Goal: Information Seeking & Learning: Learn about a topic

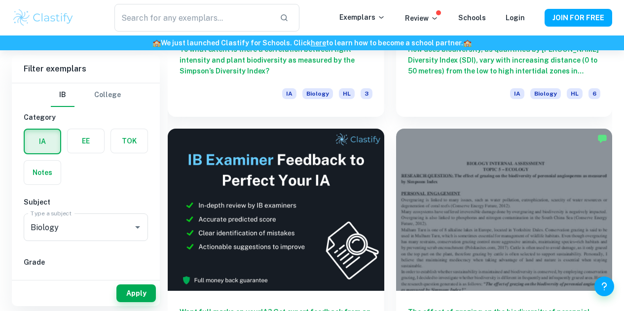
scroll to position [467, 0]
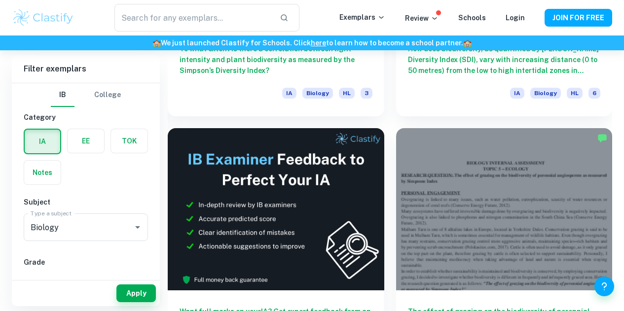
drag, startPoint x: 256, startPoint y: 201, endPoint x: 463, endPoint y: 250, distance: 212.5
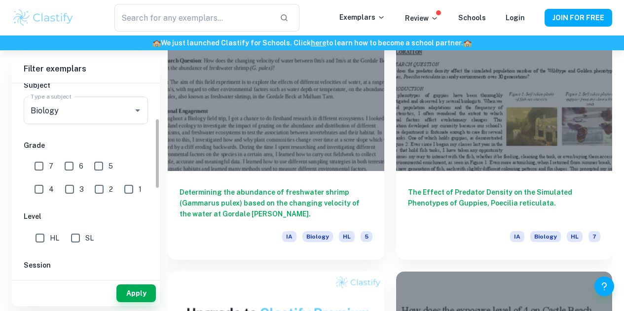
scroll to position [96, 0]
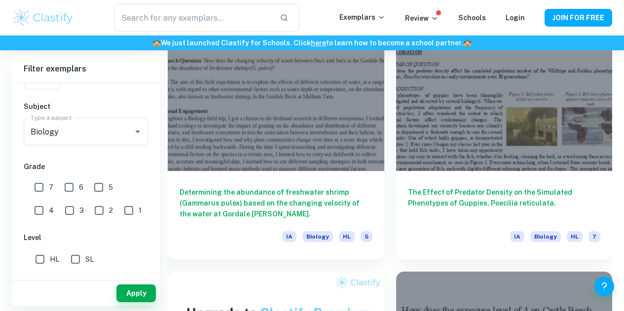
click at [40, 194] on input "7" at bounding box center [39, 188] width 20 height 20
checkbox input "true"
click at [130, 297] on button "Apply" at bounding box center [135, 294] width 39 height 18
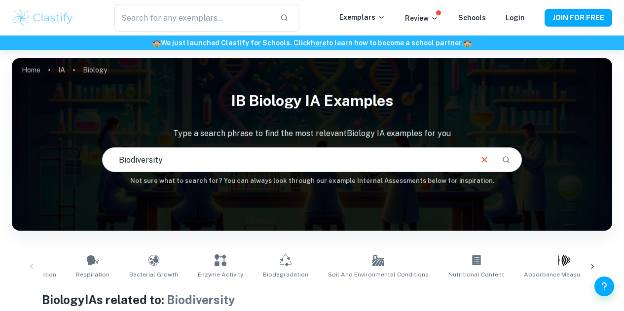
scroll to position [331, 0]
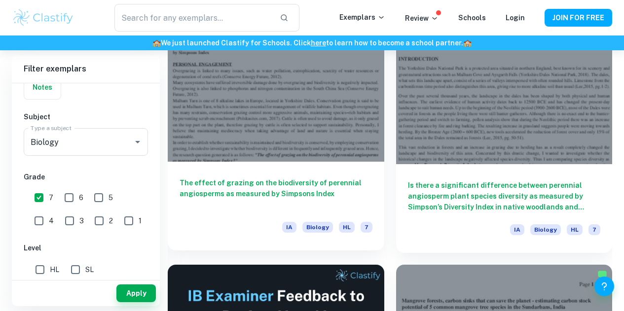
click at [246, 178] on h6 "The effect of grazing on the biodiversity of perennial angiosperms as measured …" at bounding box center [276, 194] width 193 height 33
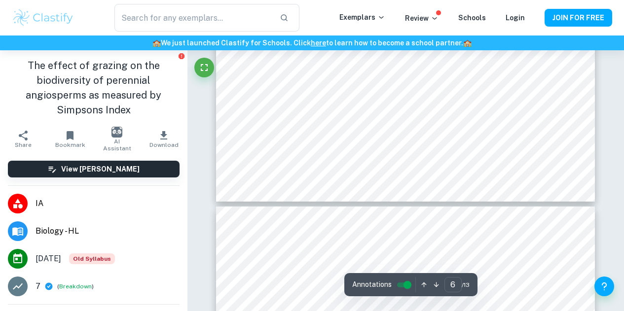
scroll to position [2898, 0]
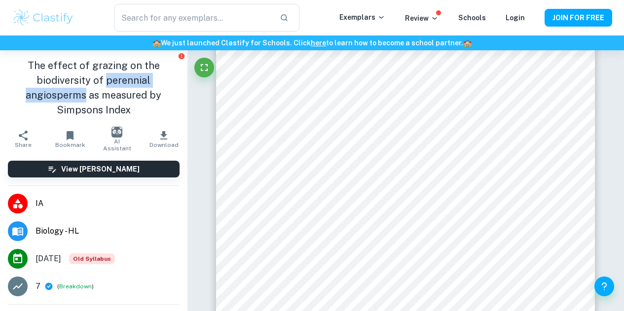
drag, startPoint x: 102, startPoint y: 80, endPoint x: 81, endPoint y: 95, distance: 25.8
click at [81, 95] on h1 "The effect of grazing on the biodiversity of perennial angiosperms as measured …" at bounding box center [94, 87] width 172 height 59
copy h1 "perennial angiosperms"
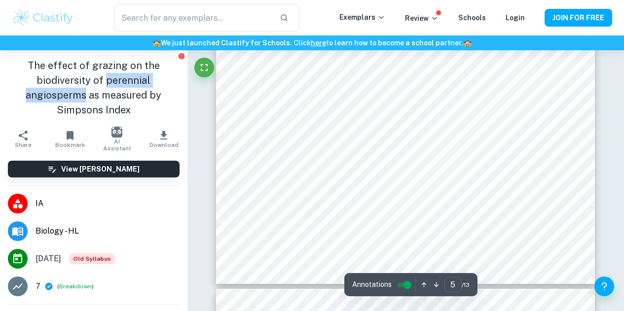
scroll to position [2558, 0]
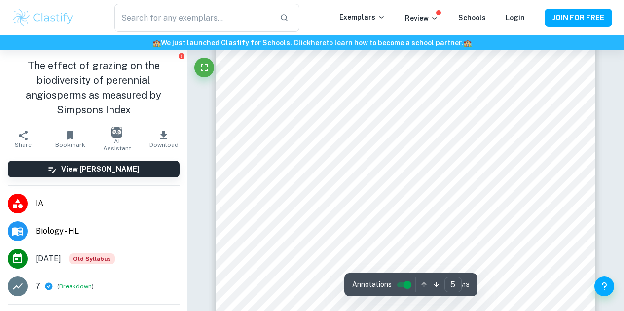
click at [74, 108] on h1 "The effect of grazing on the biodiversity of perennial angiosperms as measured …" at bounding box center [94, 87] width 172 height 59
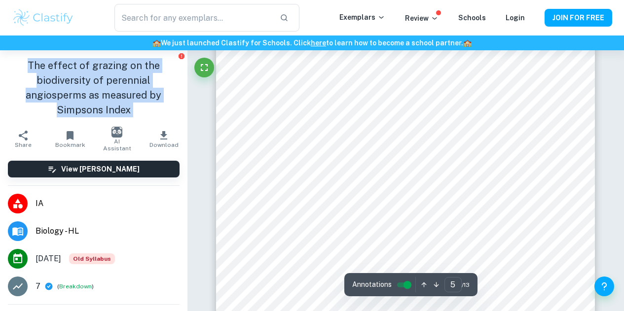
click at [74, 108] on h1 "The effect of grazing on the biodiversity of perennial angiosperms as measured …" at bounding box center [94, 87] width 172 height 59
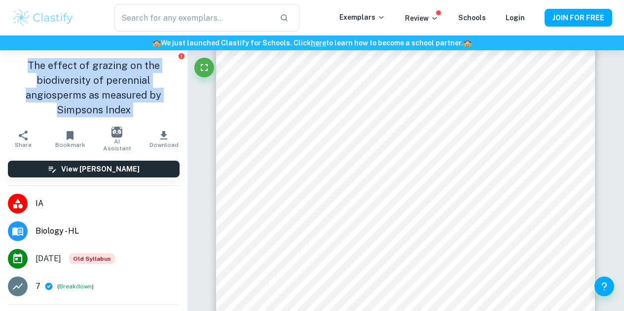
click at [74, 108] on h1 "The effect of grazing on the biodiversity of perennial angiosperms as measured …" at bounding box center [94, 87] width 172 height 59
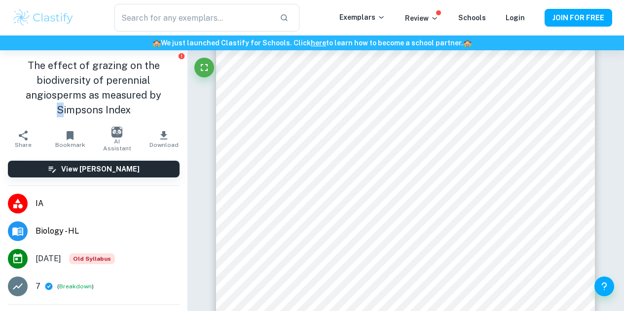
drag, startPoint x: 59, startPoint y: 109, endPoint x: 52, endPoint y: 109, distance: 7.4
click at [52, 109] on h1 "The effect of grazing on the biodiversity of perennial angiosperms as measured …" at bounding box center [94, 87] width 172 height 59
drag, startPoint x: 52, startPoint y: 109, endPoint x: 119, endPoint y: 110, distance: 67.1
click at [119, 110] on h1 "The effect of grazing on the biodiversity of perennial angiosperms as measured …" at bounding box center [94, 87] width 172 height 59
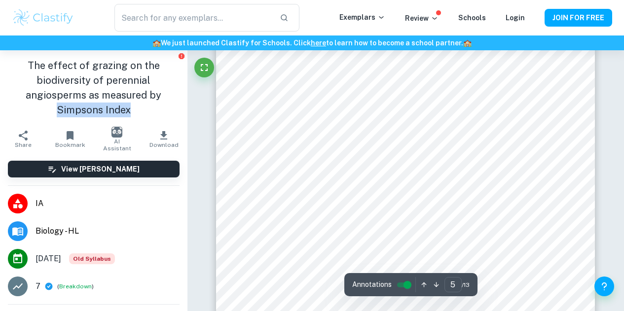
click at [142, 114] on h1 "The effect of grazing on the biodiversity of perennial angiosperms as measured …" at bounding box center [94, 87] width 172 height 59
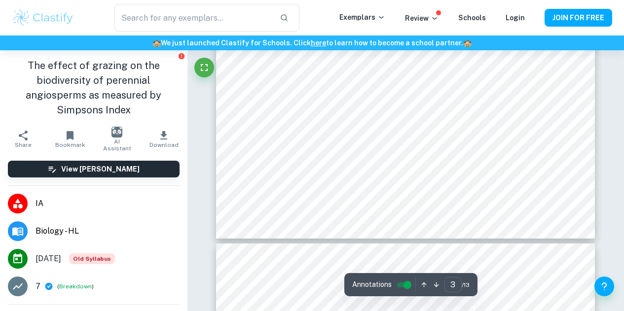
scroll to position [1650, 0]
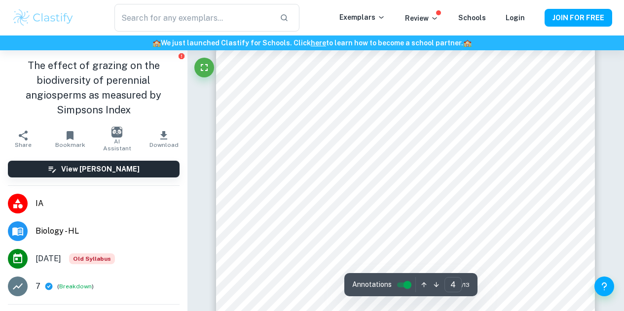
type input "3"
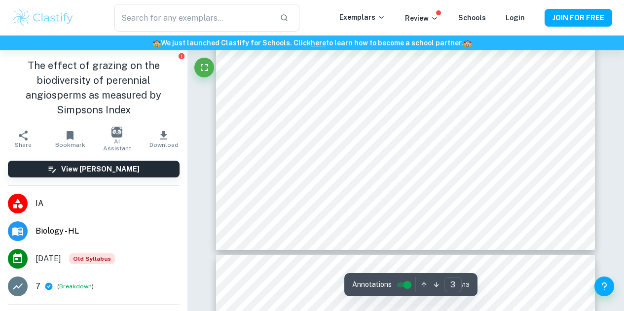
scroll to position [1549, 0]
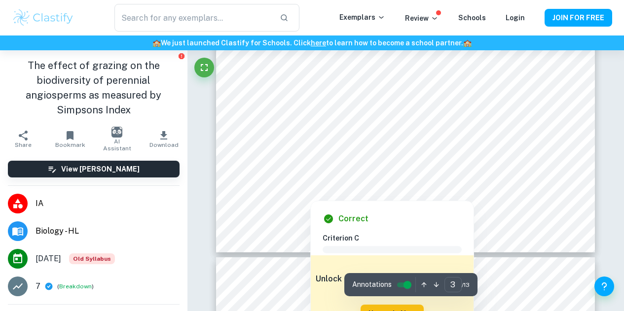
click at [318, 195] on div at bounding box center [310, 194] width 22 height 7
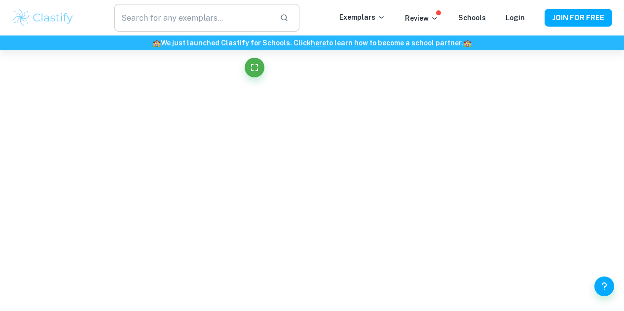
scroll to position [728, 0]
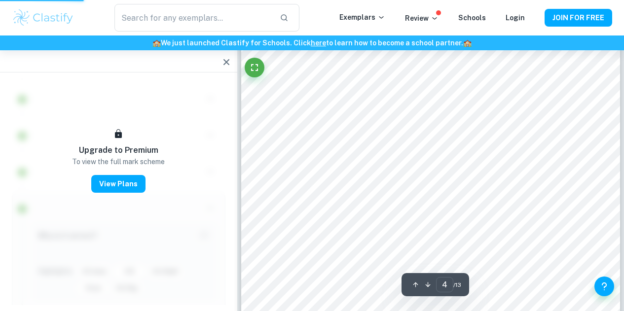
type input "5"
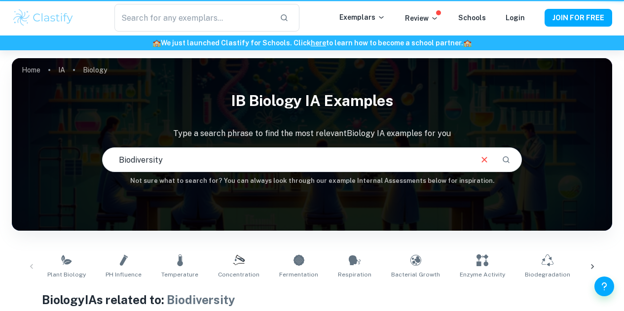
scroll to position [0, 262]
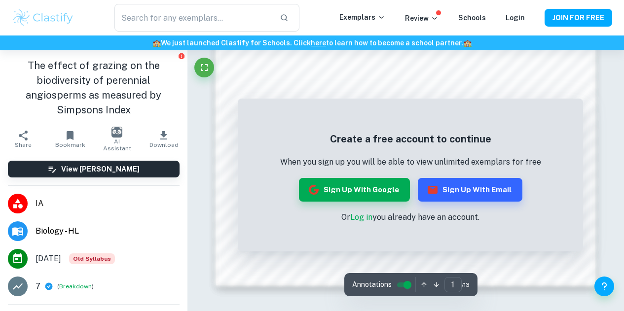
scroll to position [894, 0]
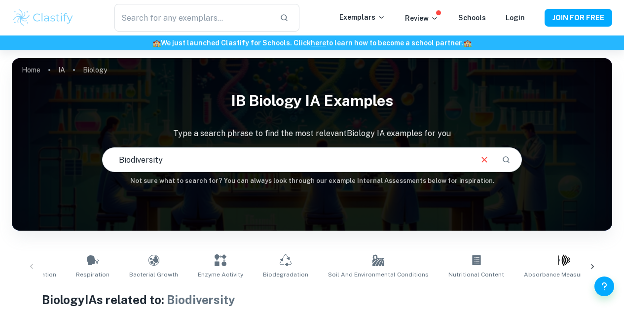
scroll to position [398, 0]
